Goal: Task Accomplishment & Management: Use online tool/utility

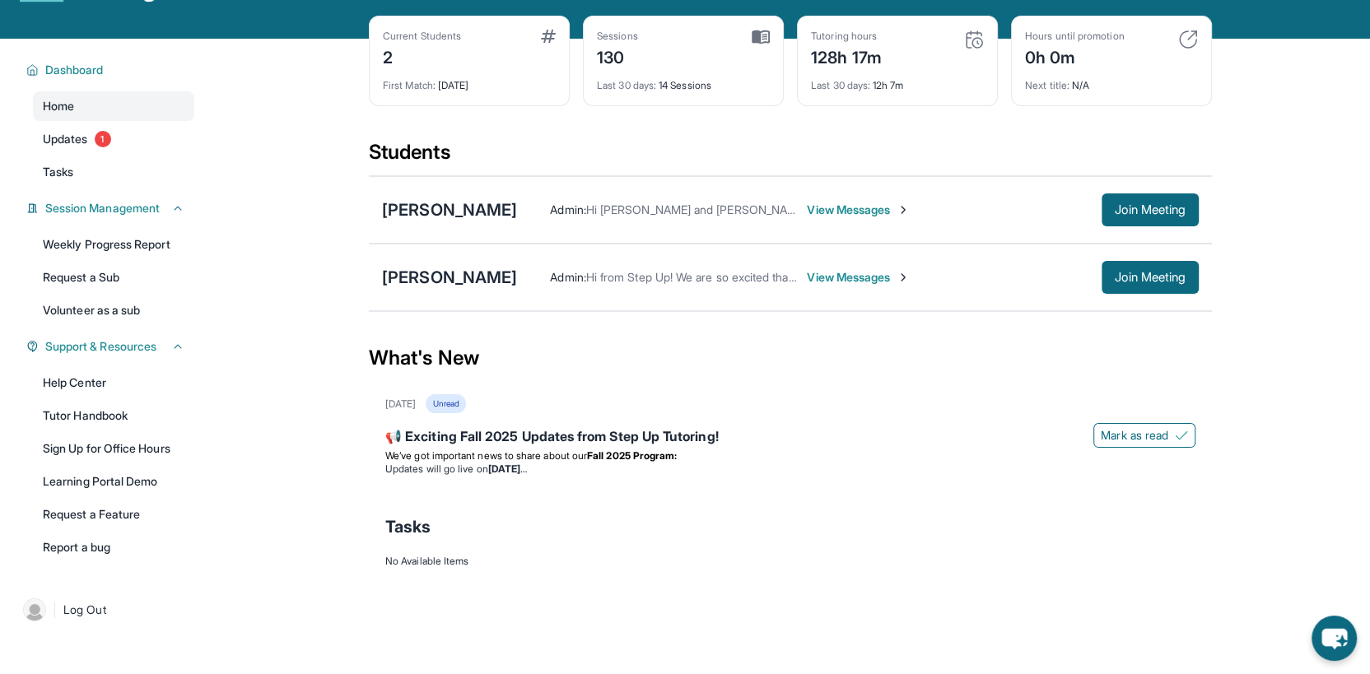
scroll to position [118, 0]
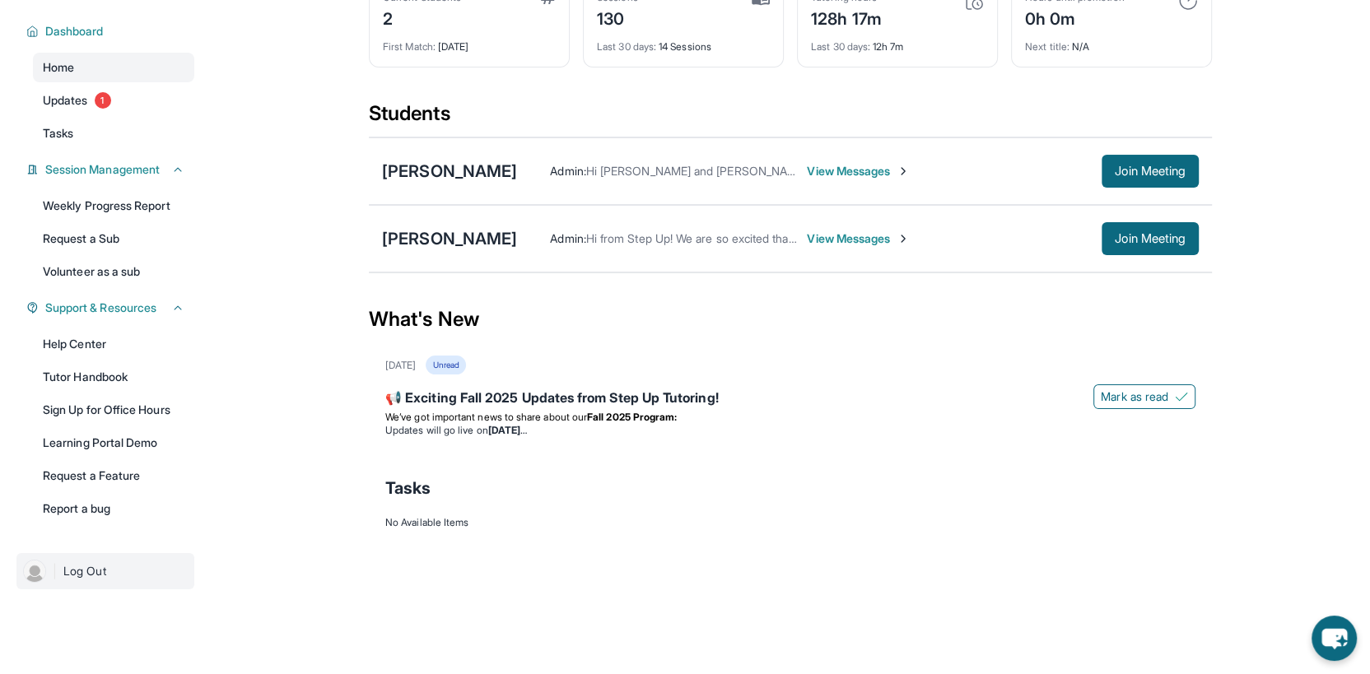
click at [99, 563] on span "Log Out" at bounding box center [84, 571] width 43 height 16
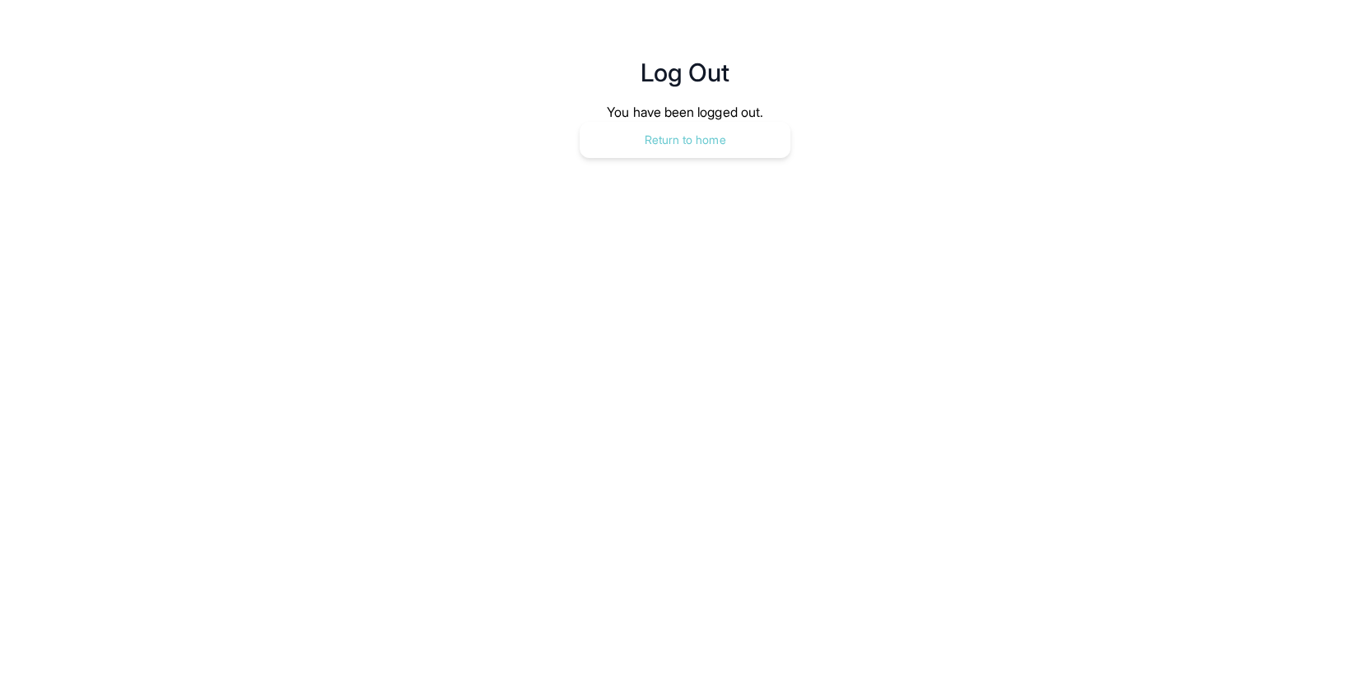
click at [705, 128] on button "Return to home" at bounding box center [684, 140] width 211 height 36
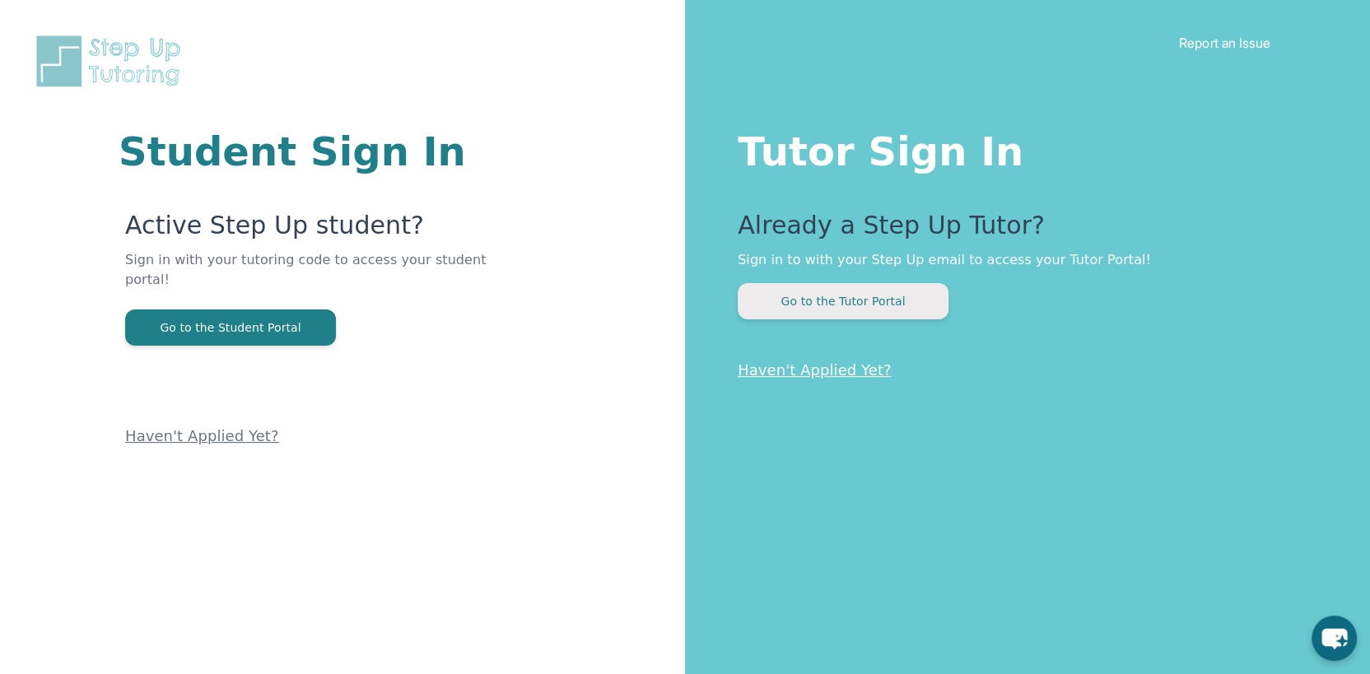
click at [877, 300] on button "Go to the Tutor Portal" at bounding box center [843, 301] width 211 height 36
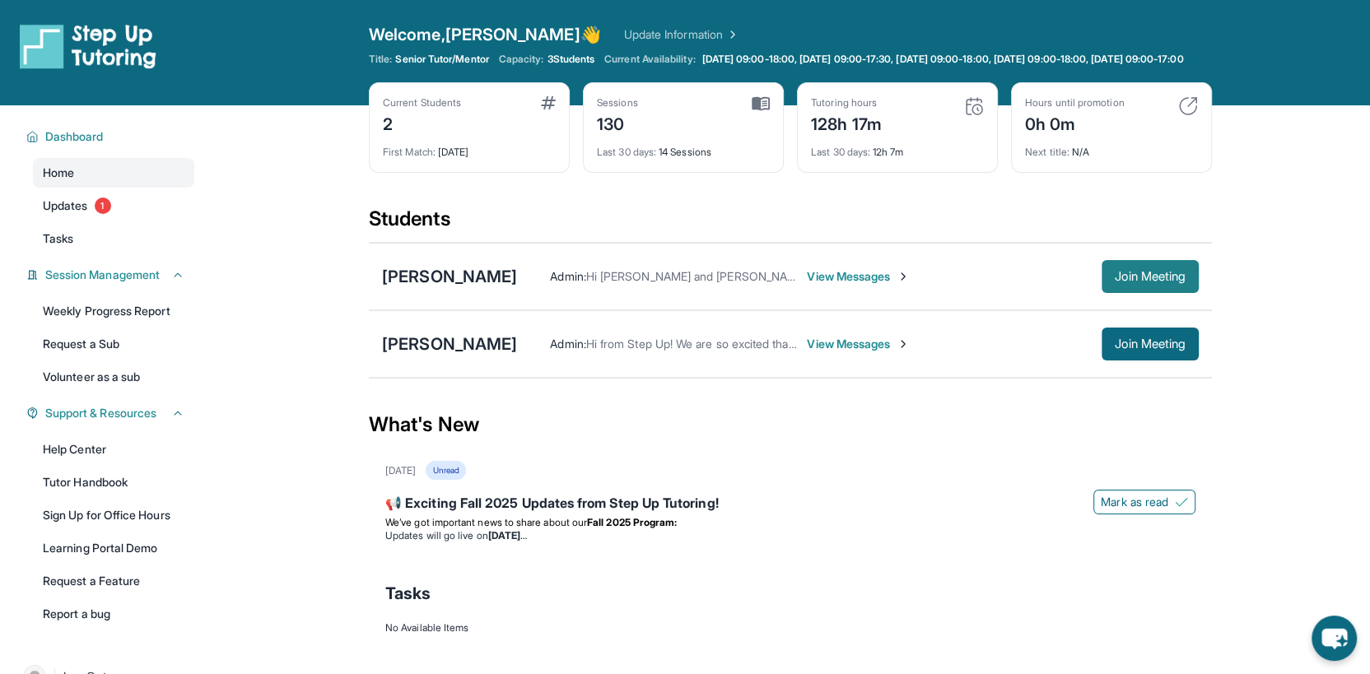
click at [1167, 282] on span "Join Meeting" at bounding box center [1150, 277] width 71 height 10
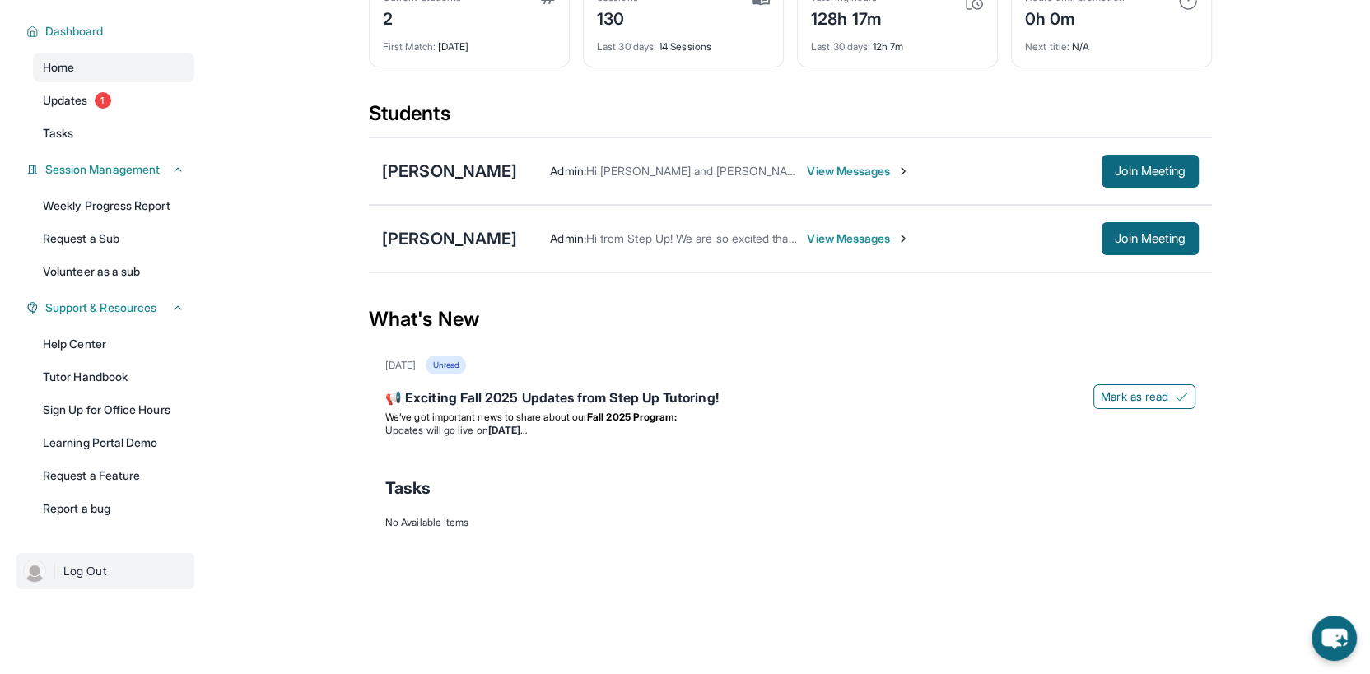
click at [113, 577] on link "| Log Out" at bounding box center [105, 571] width 178 height 36
